Goal: Find specific page/section

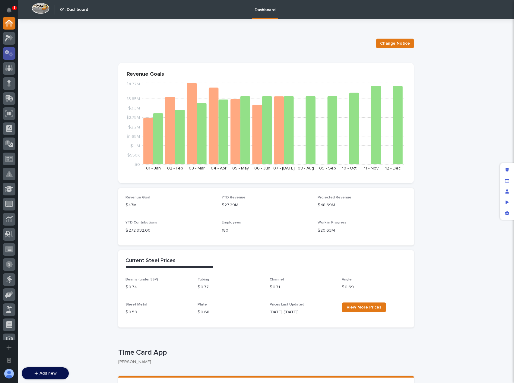
click at [11, 56] on icon at bounding box center [11, 54] width 5 height 4
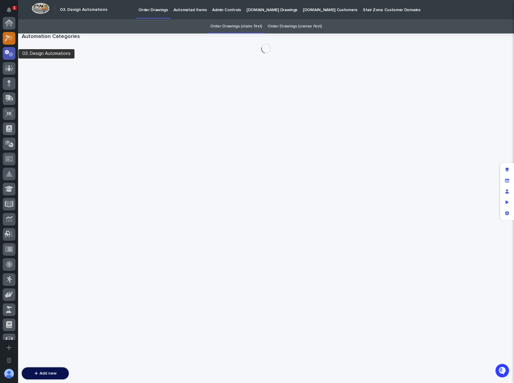
click at [8, 41] on icon at bounding box center [9, 38] width 9 height 7
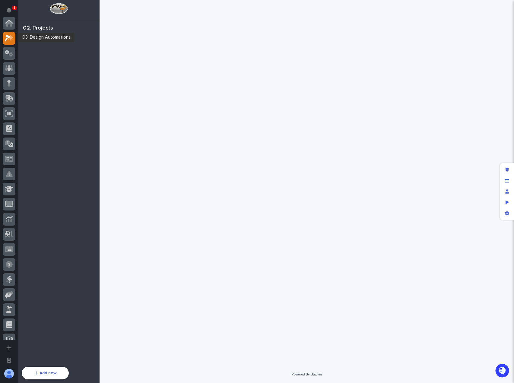
scroll to position [16, 0]
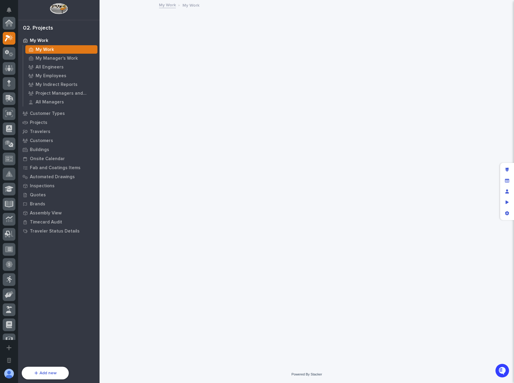
scroll to position [15, 0]
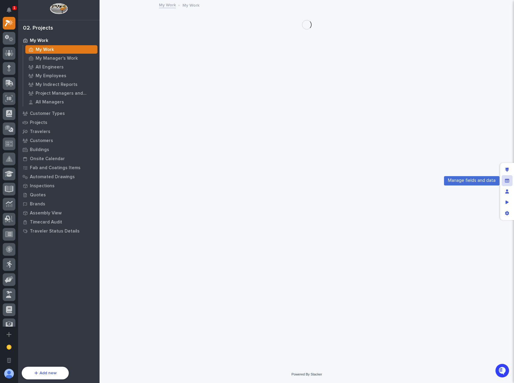
click at [504, 180] on div "Manage fields and data" at bounding box center [506, 180] width 11 height 11
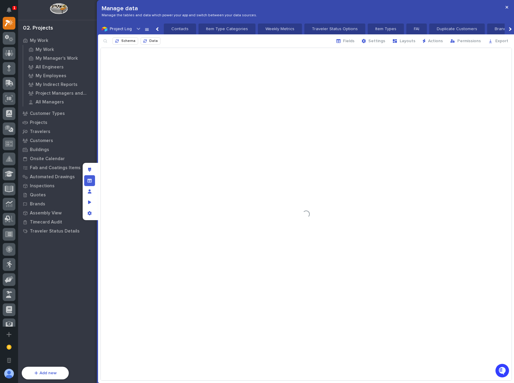
scroll to position [0, 666]
click at [124, 39] on span "Schema" at bounding box center [128, 41] width 14 height 5
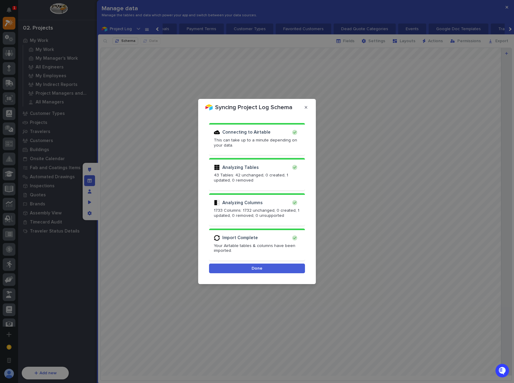
drag, startPoint x: 290, startPoint y: 267, endPoint x: 323, endPoint y: 203, distance: 71.5
click at [290, 267] on button "Done" at bounding box center [257, 269] width 96 height 10
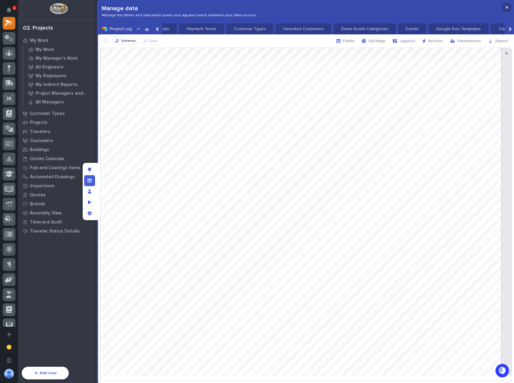
click at [504, 9] on button "button" at bounding box center [507, 7] width 10 height 10
